Goal: Check status

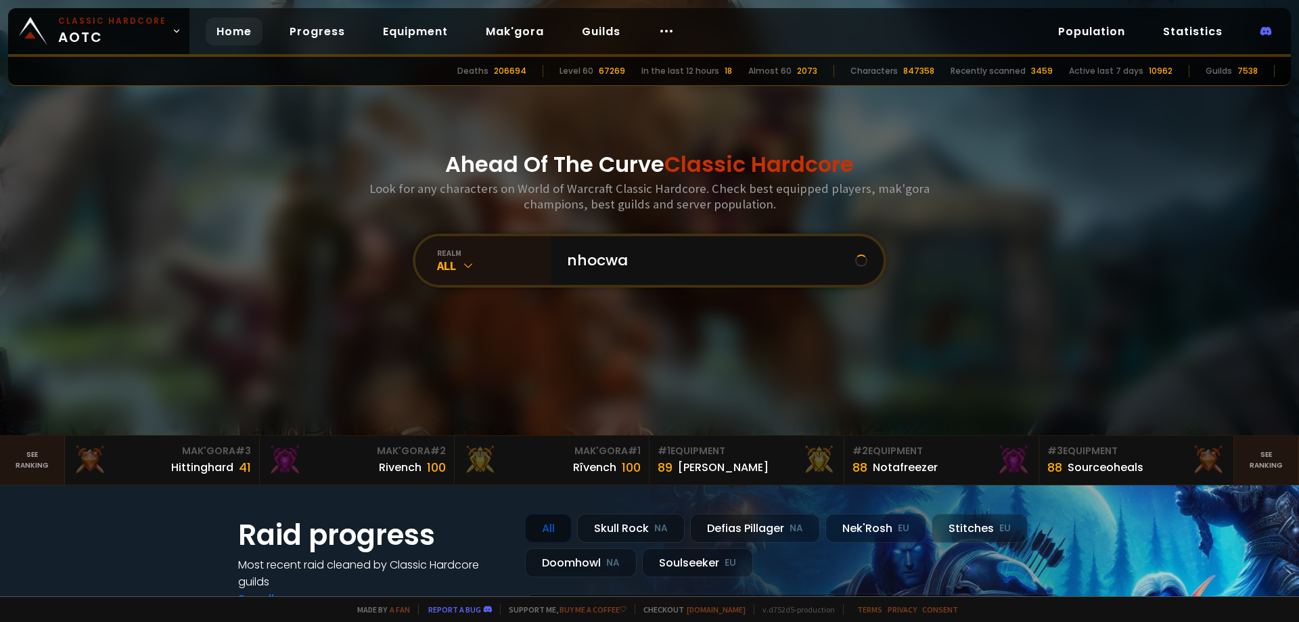
type input "nhocwar"
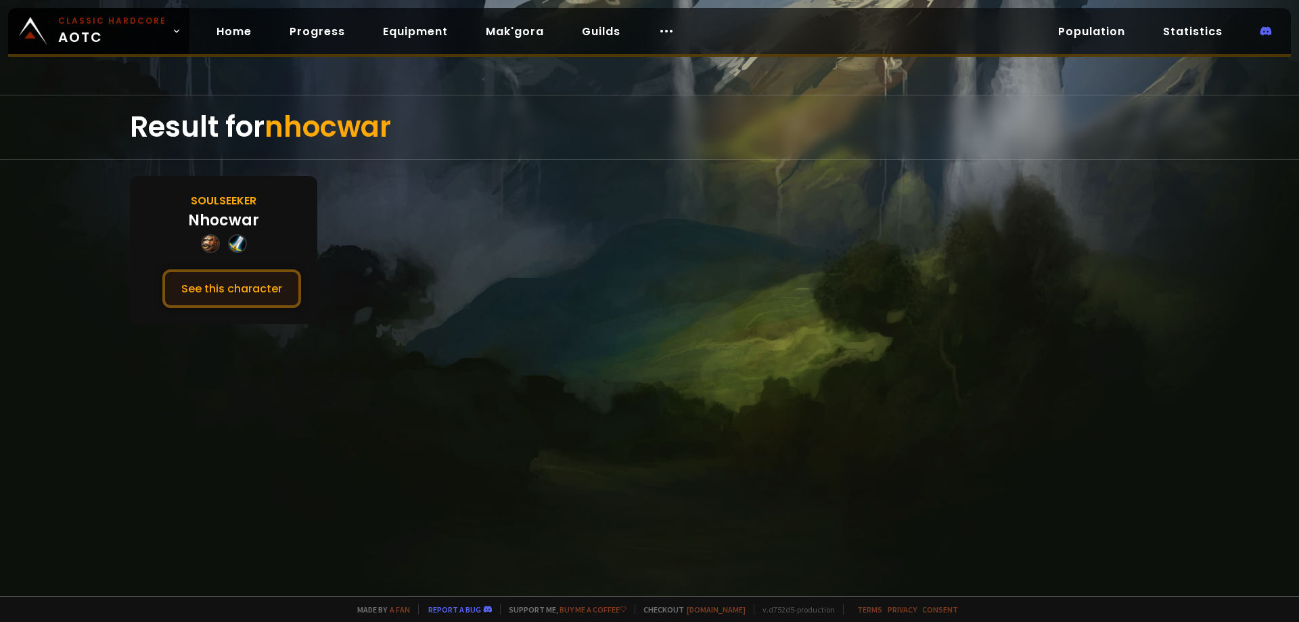
click at [261, 280] on button "See this character" at bounding box center [231, 288] width 139 height 39
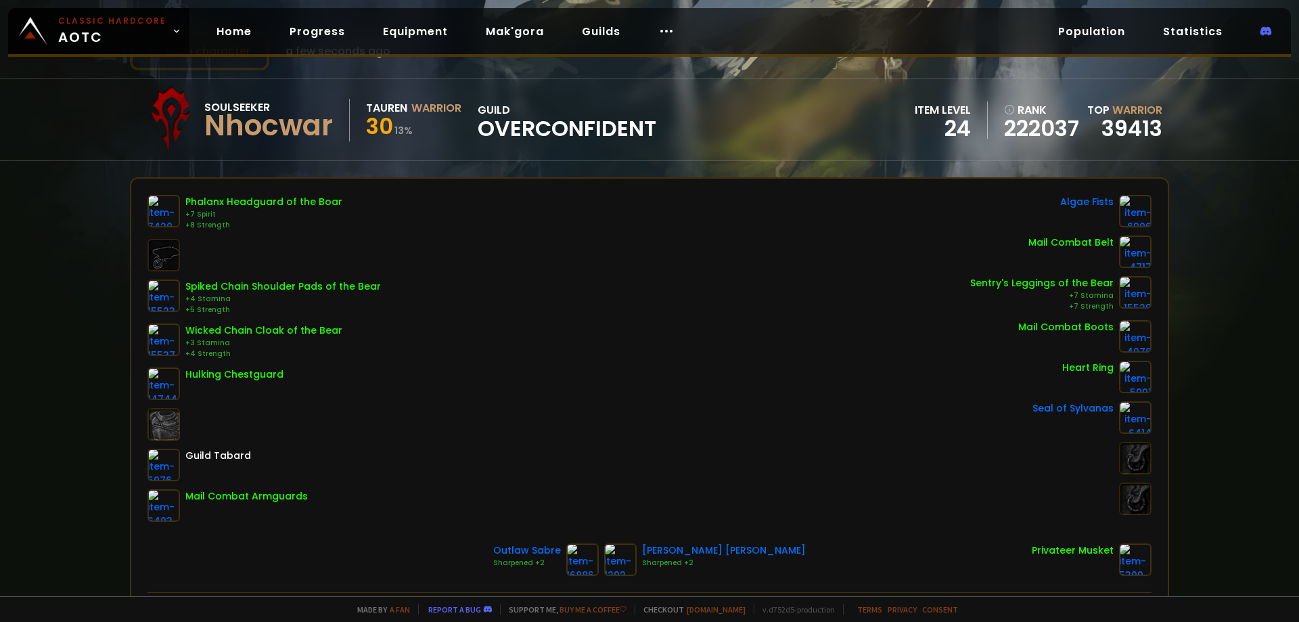
scroll to position [68, 0]
